Goal: Information Seeking & Learning: Learn about a topic

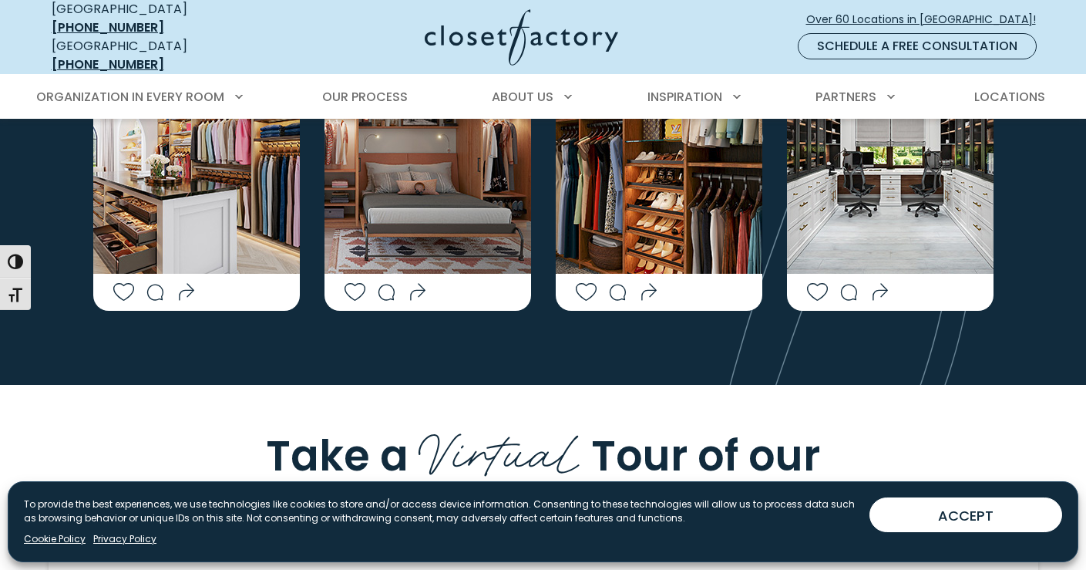
scroll to position [4212, 0]
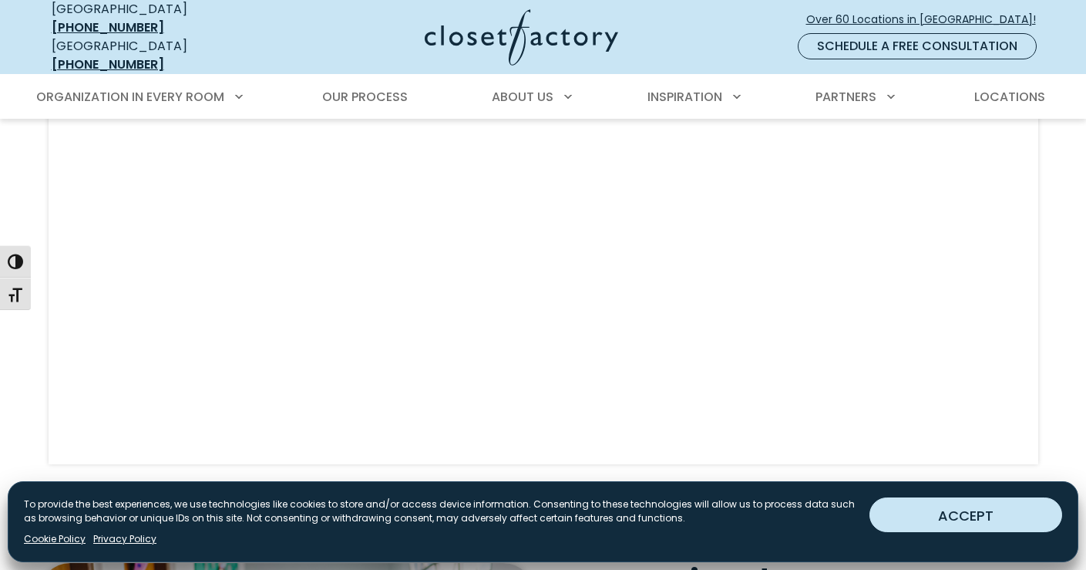
click at [934, 516] on button "ACCEPT" at bounding box center [966, 514] width 193 height 35
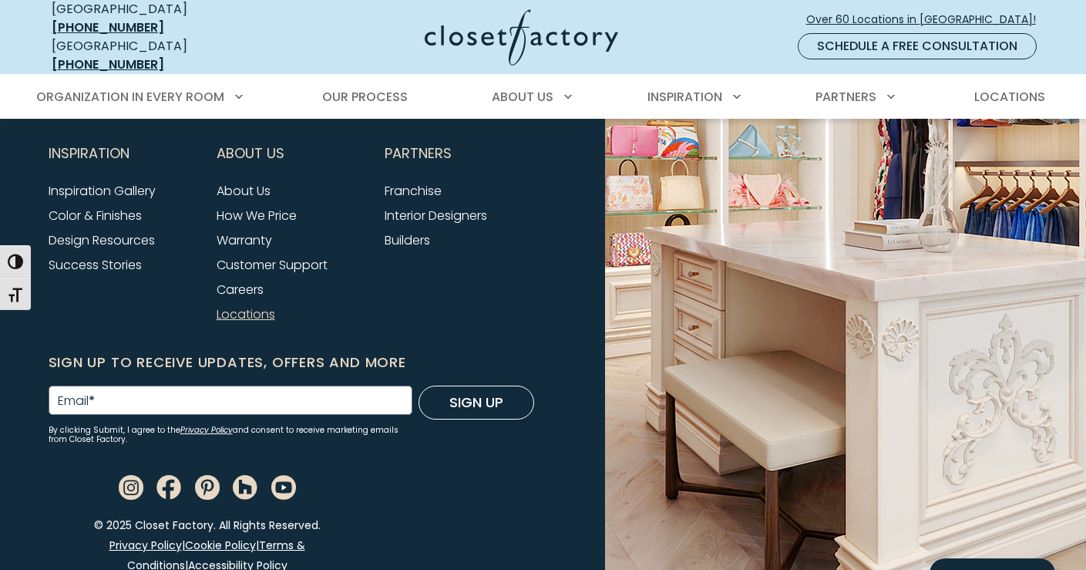
scroll to position [6671, 0]
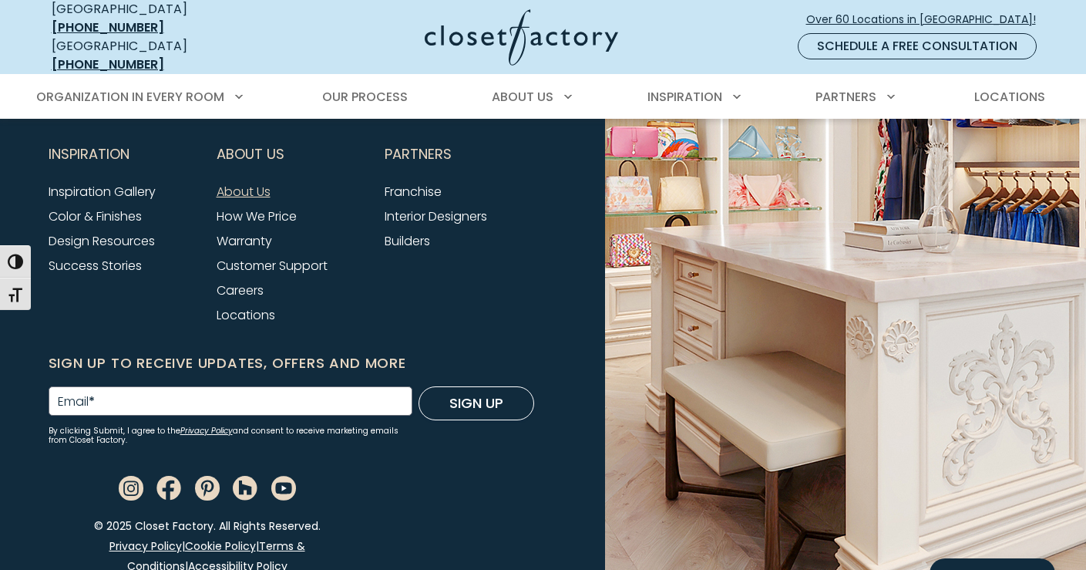
click at [251, 183] on link "About Us" at bounding box center [244, 192] width 54 height 18
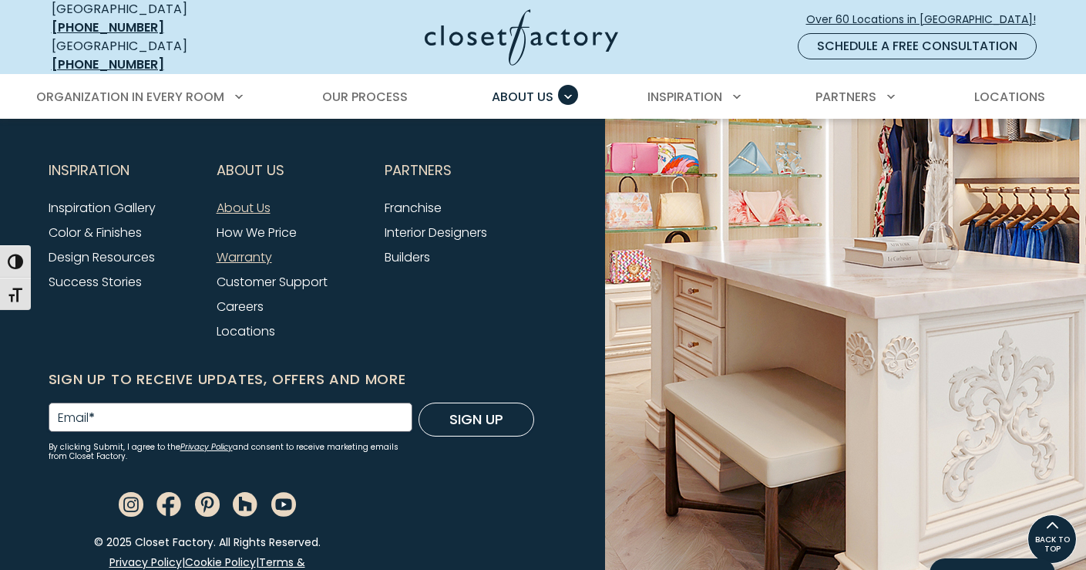
scroll to position [4167, 0]
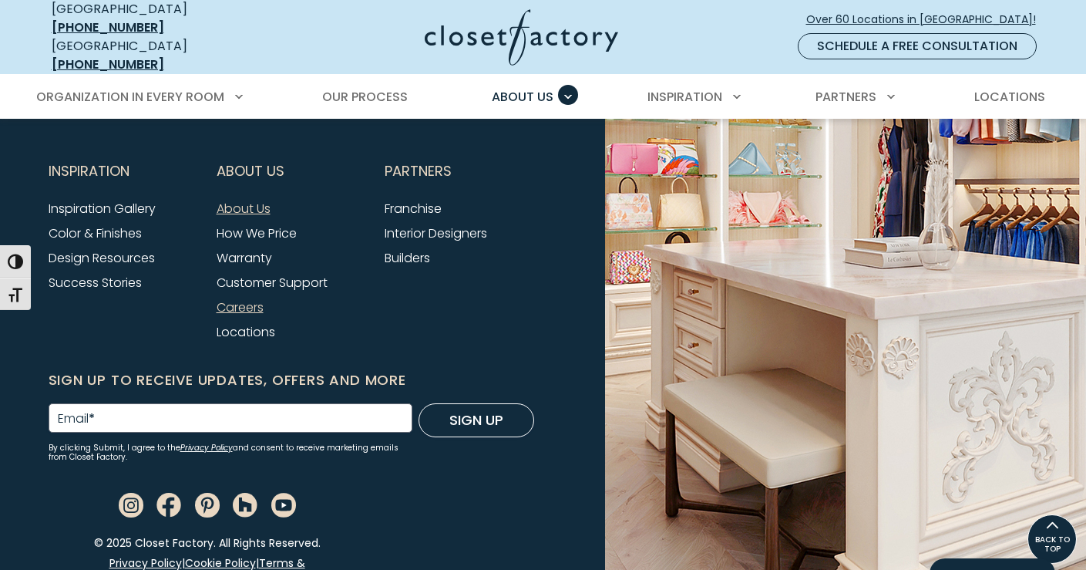
click at [255, 298] on link "Careers" at bounding box center [240, 307] width 47 height 18
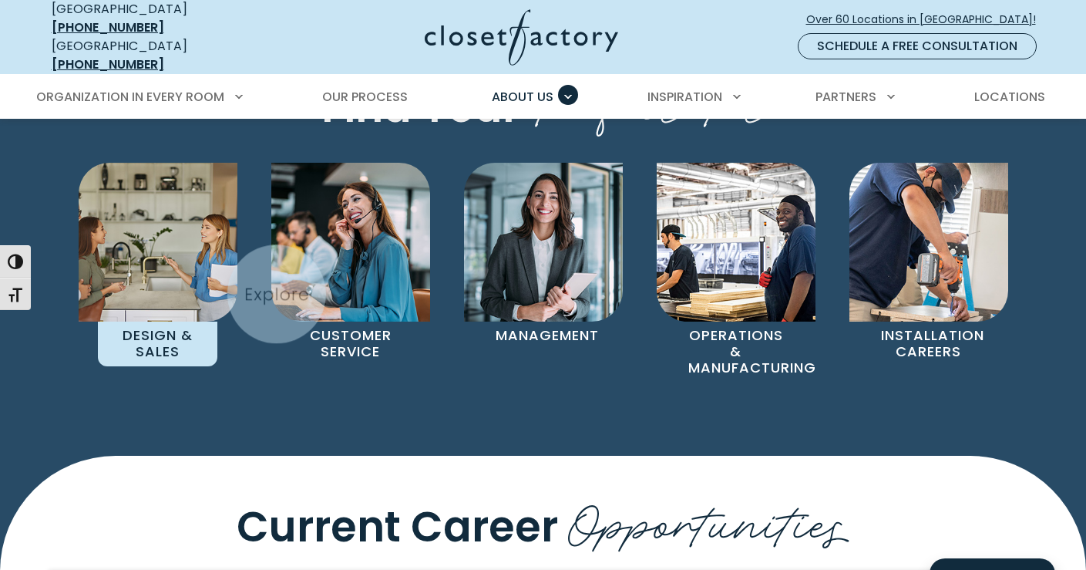
scroll to position [988, 0]
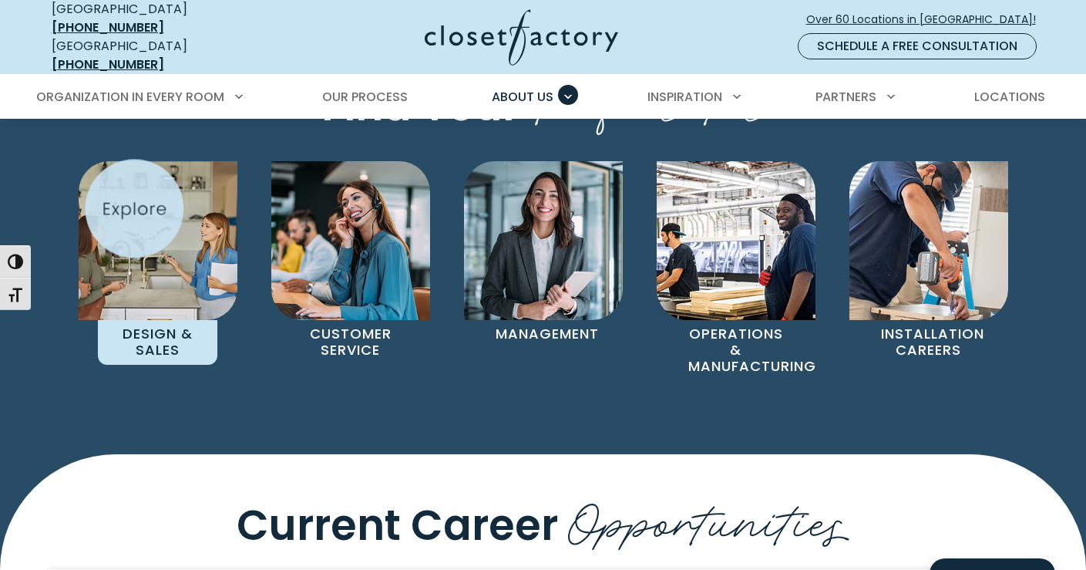
click at [134, 208] on img "Pages Gallery" at bounding box center [158, 240] width 159 height 159
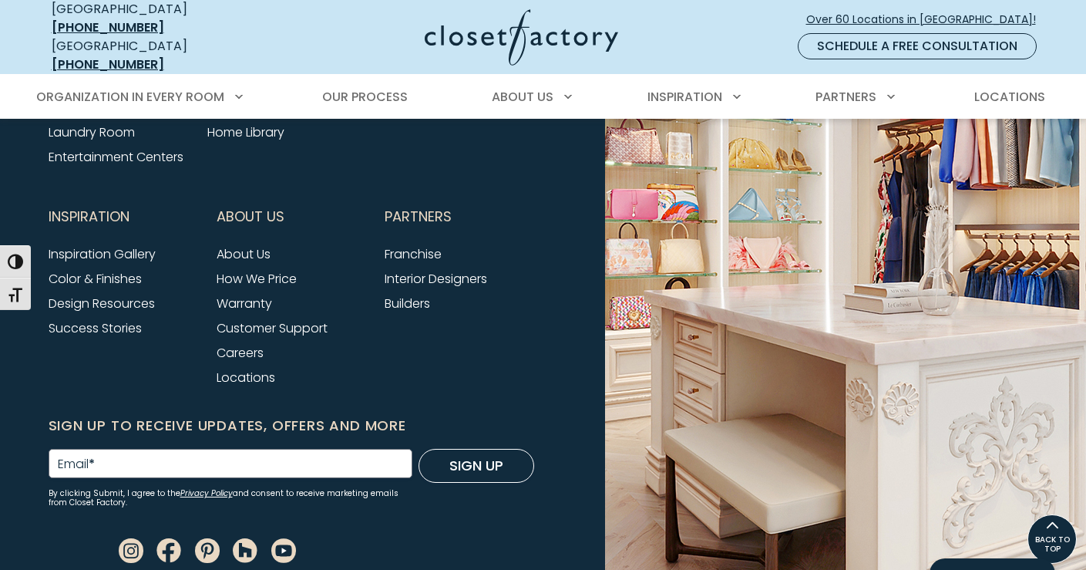
scroll to position [2182, 0]
